Goal: Information Seeking & Learning: Learn about a topic

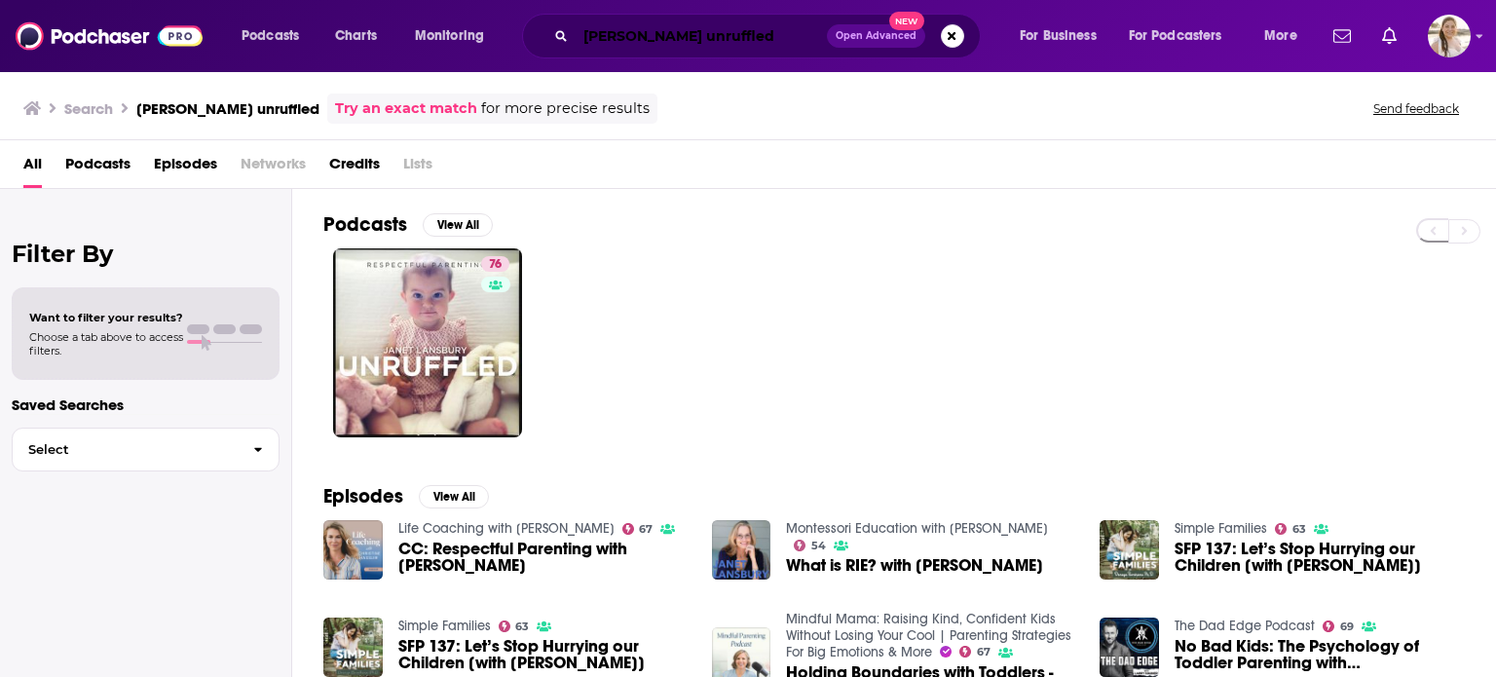
click at [618, 34] on input "[PERSON_NAME] unruffled" at bounding box center [701, 35] width 251 height 31
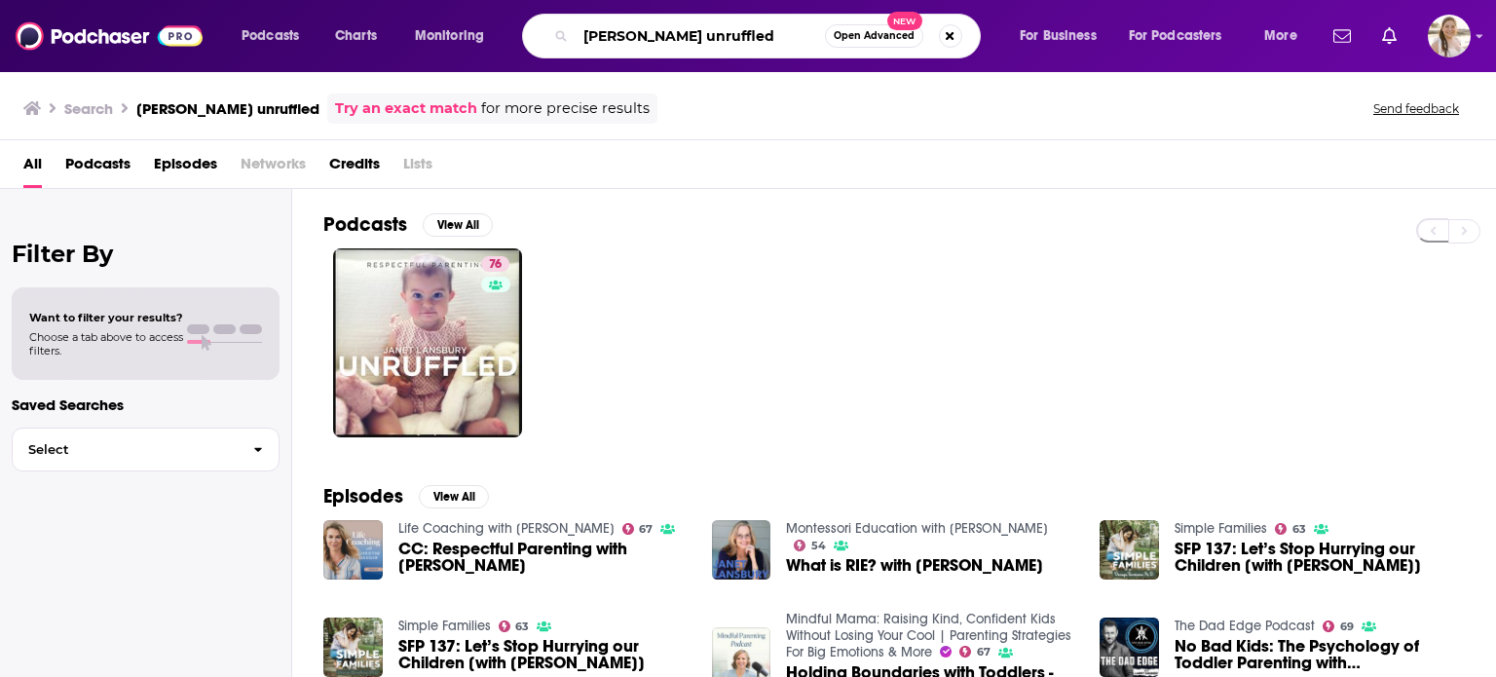
click at [618, 34] on input "[PERSON_NAME] unruffled" at bounding box center [700, 35] width 249 height 31
type input "roundtable with [PERSON_NAME]"
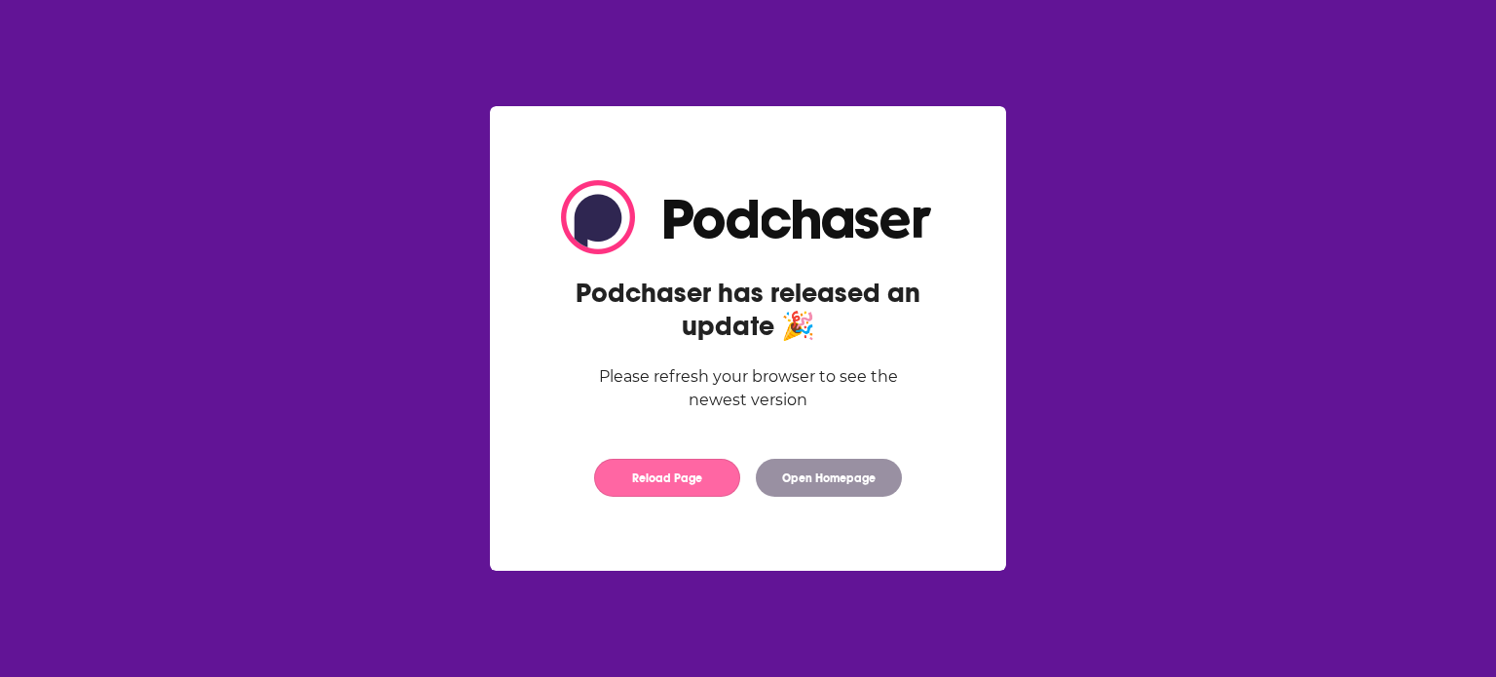
click at [693, 490] on button "Reload Page" at bounding box center [667, 478] width 146 height 38
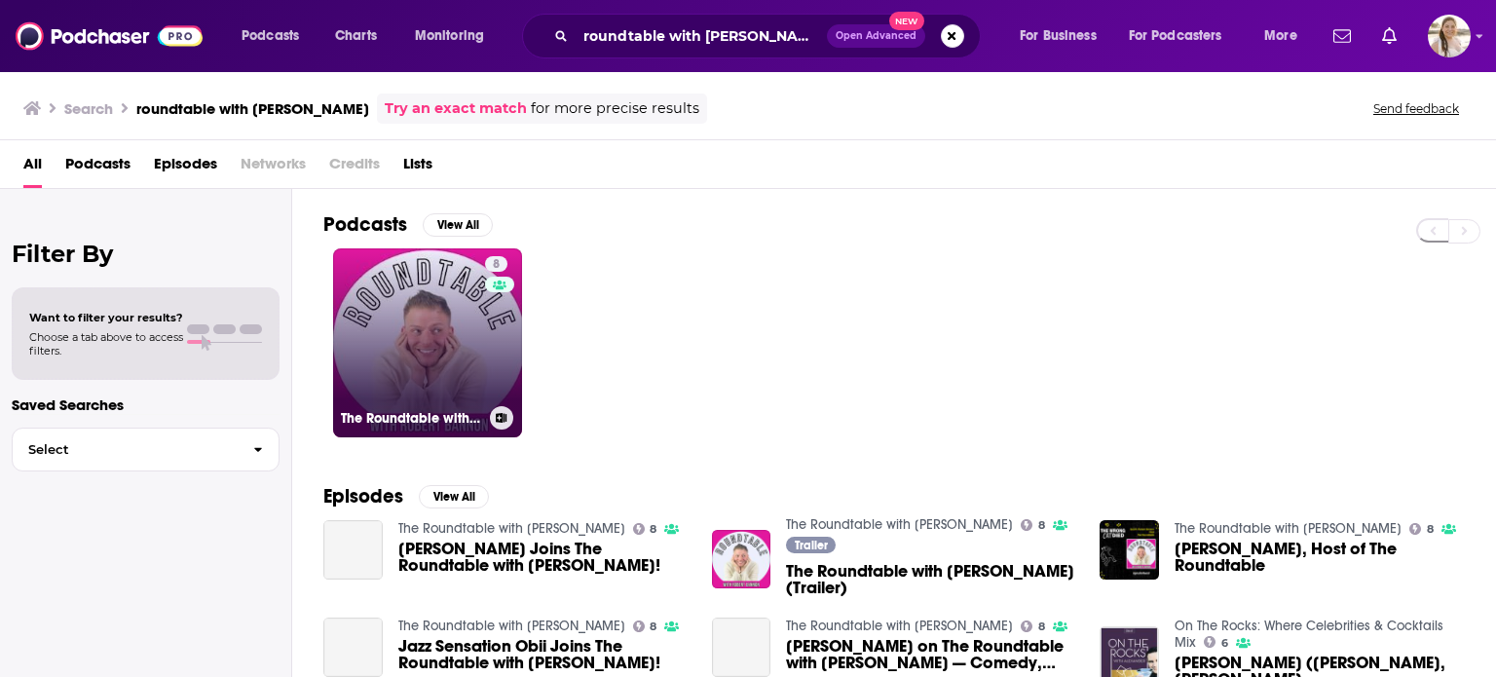
click at [445, 332] on link "8 The Roundtable with [PERSON_NAME]" at bounding box center [427, 342] width 189 height 189
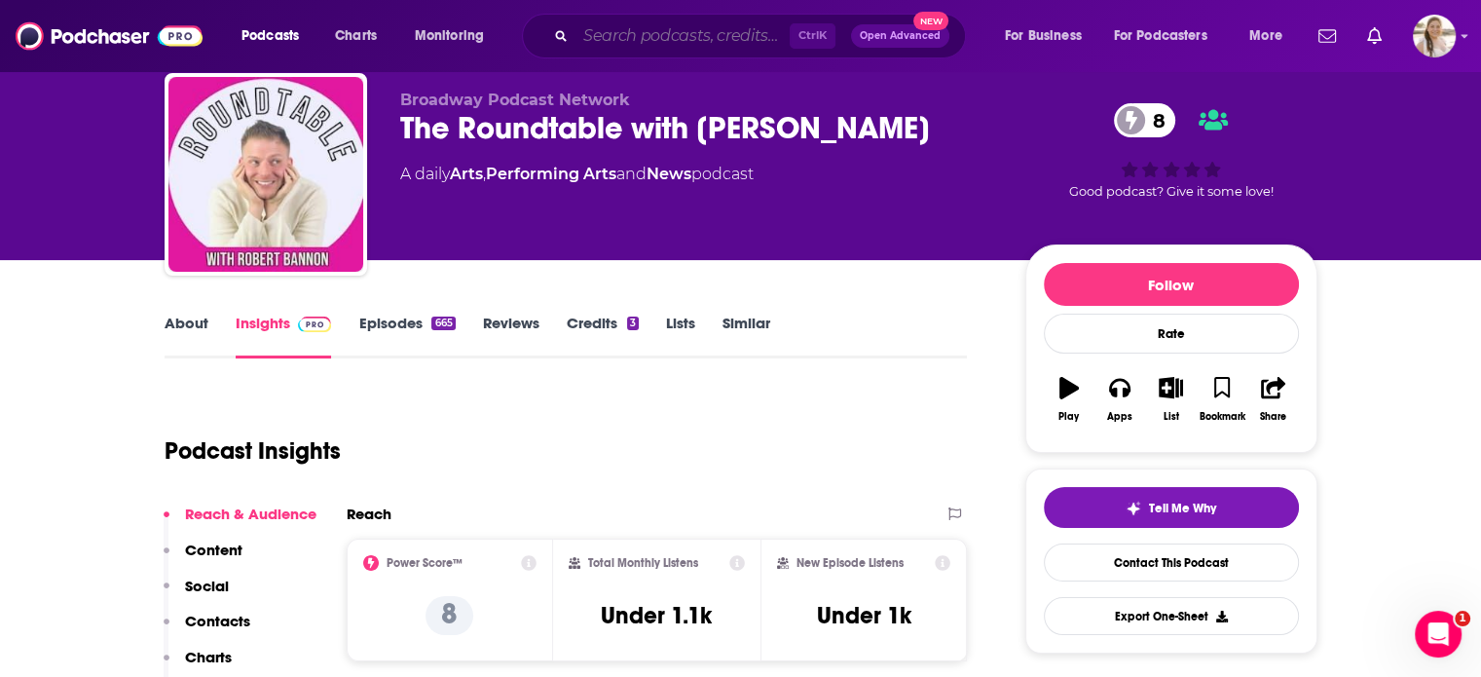
click at [624, 34] on input "Search podcasts, credits, & more..." at bounding box center [683, 35] width 214 height 31
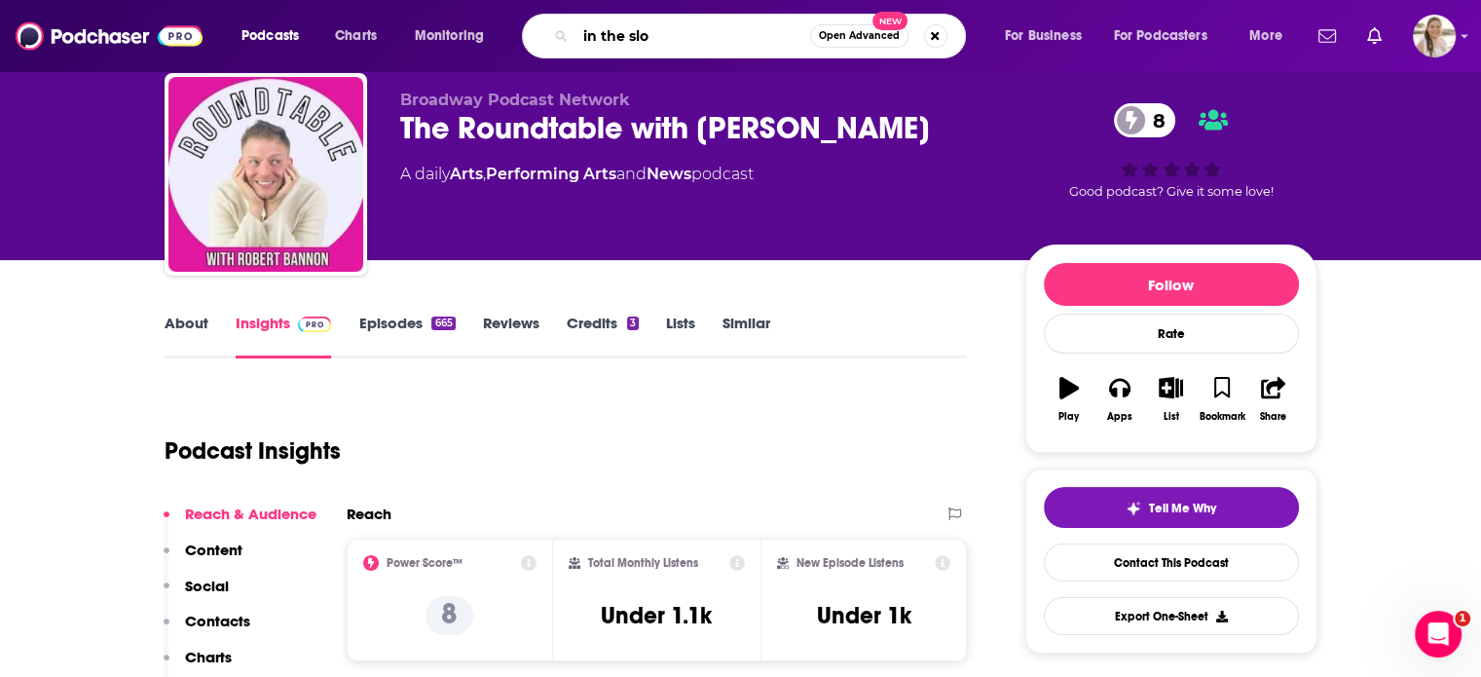
type input "in the slot"
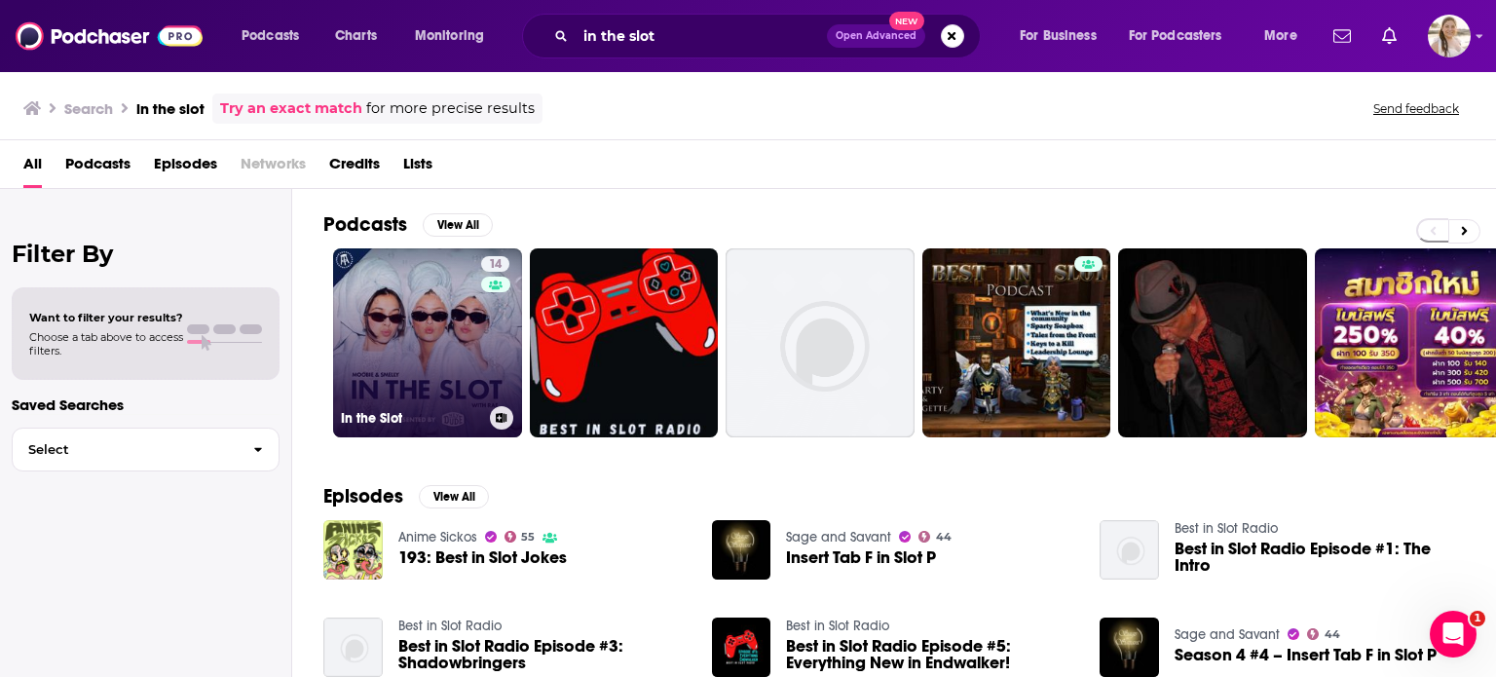
click at [413, 310] on link "14 In the Slot" at bounding box center [427, 342] width 189 height 189
